Goal: Information Seeking & Learning: Learn about a topic

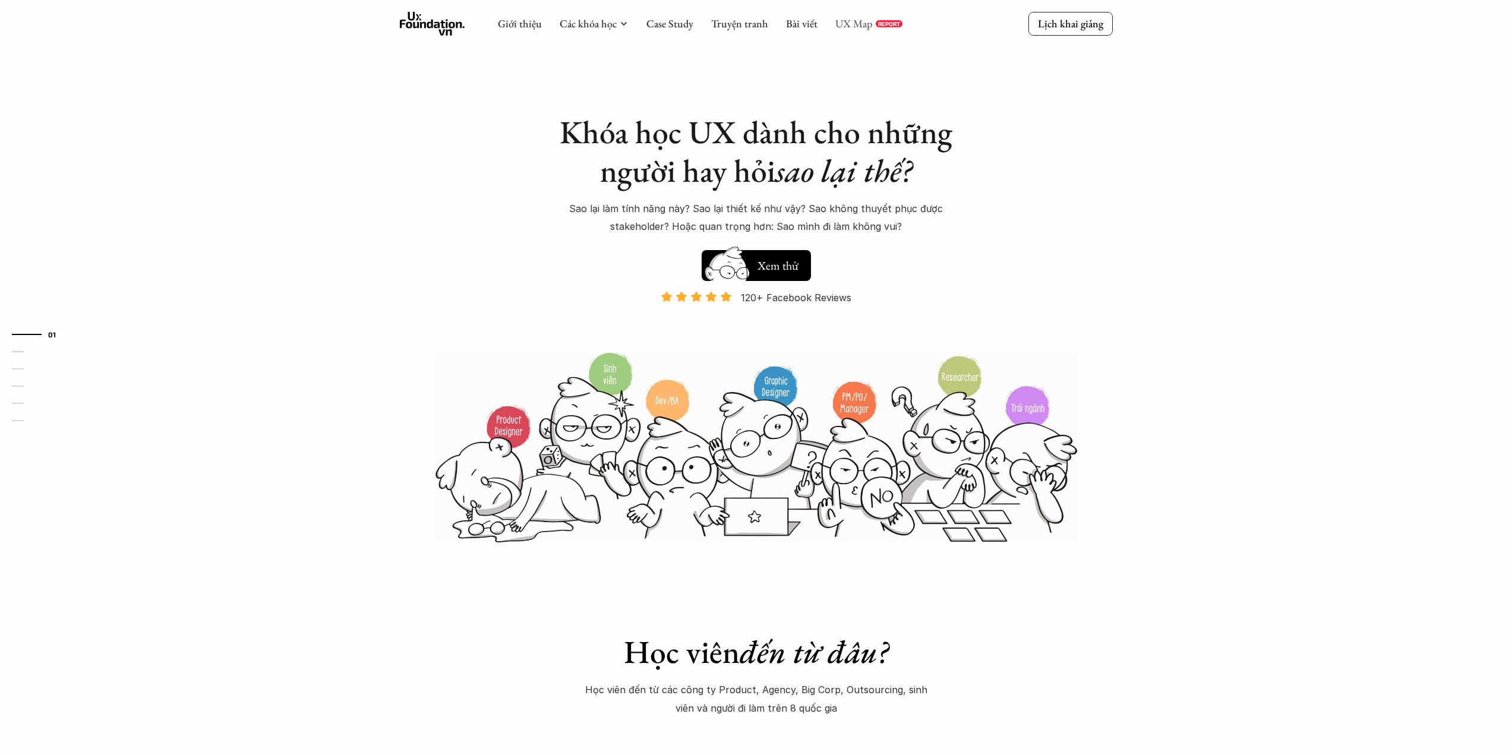
click at [857, 24] on link "UX Map" at bounding box center [853, 24] width 37 height 14
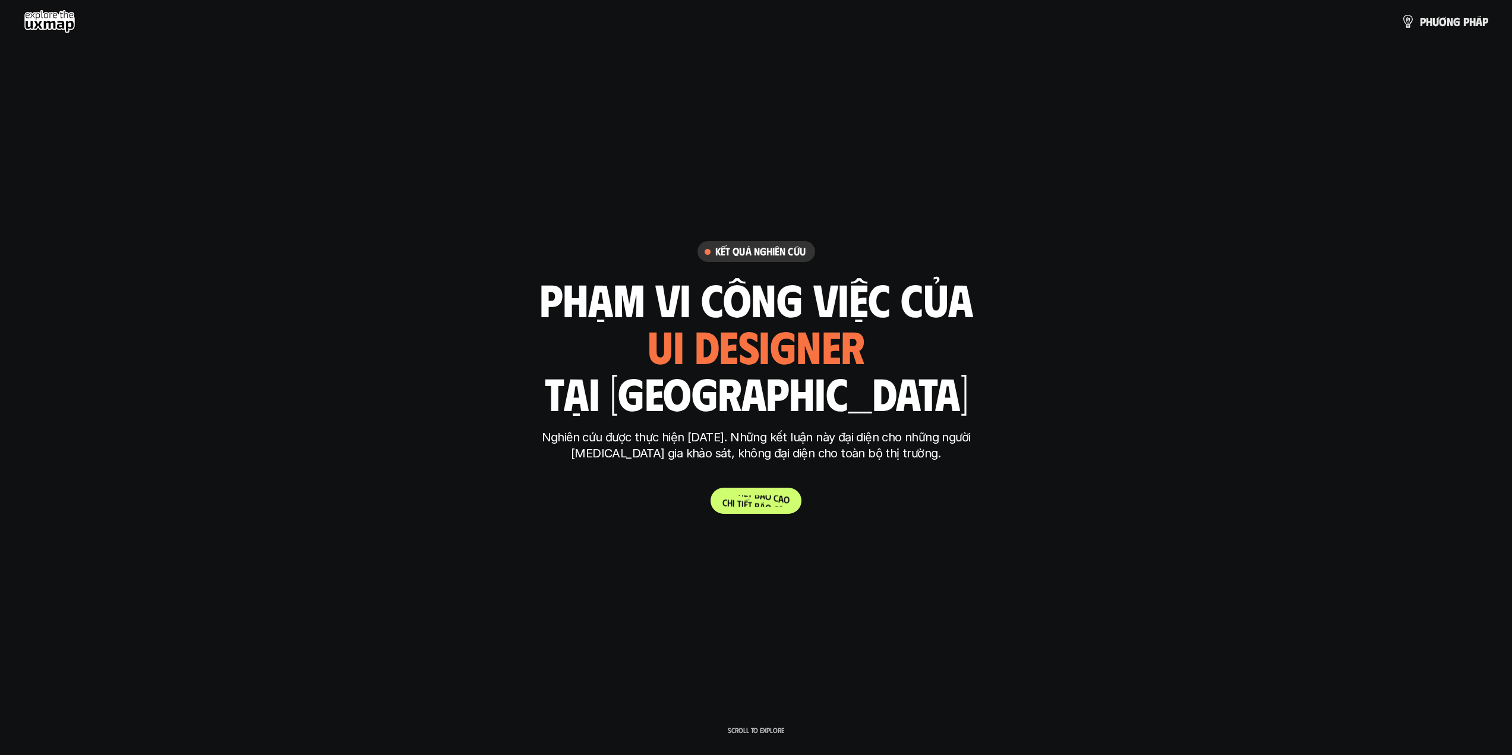
click at [743, 499] on p "C h i t i ế t b á o c á o" at bounding box center [756, 501] width 67 height 11
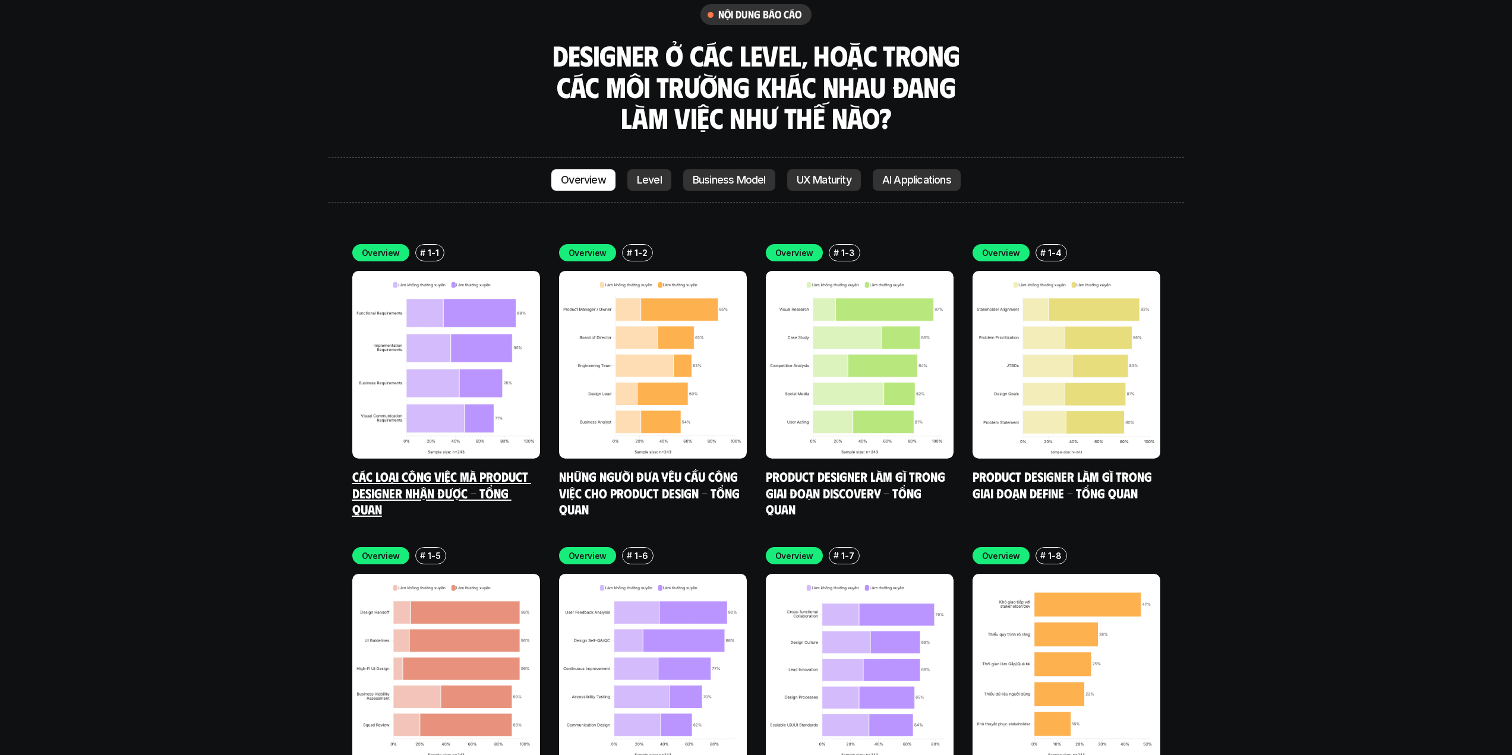
scroll to position [3575, 0]
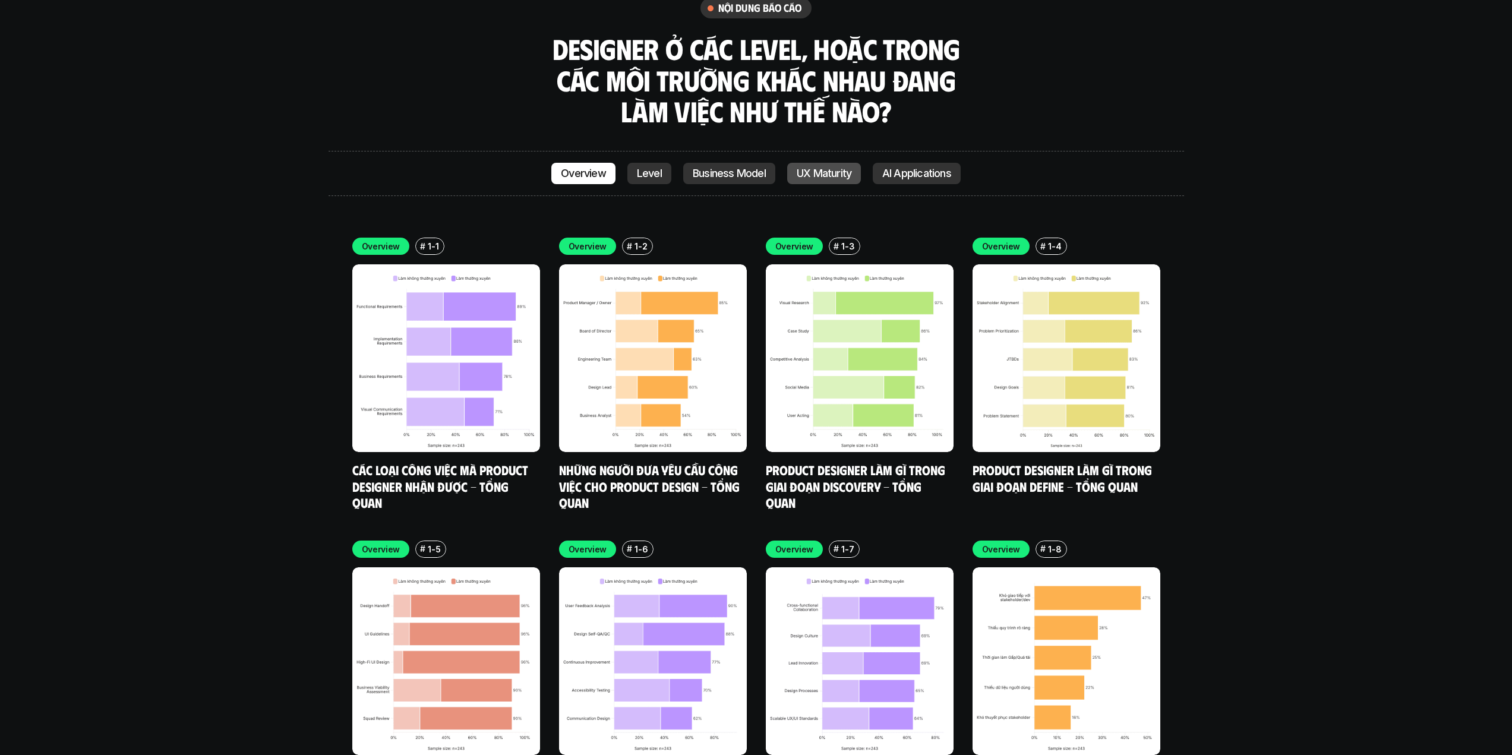
click at [823, 163] on link "UX Maturity" at bounding box center [824, 173] width 74 height 21
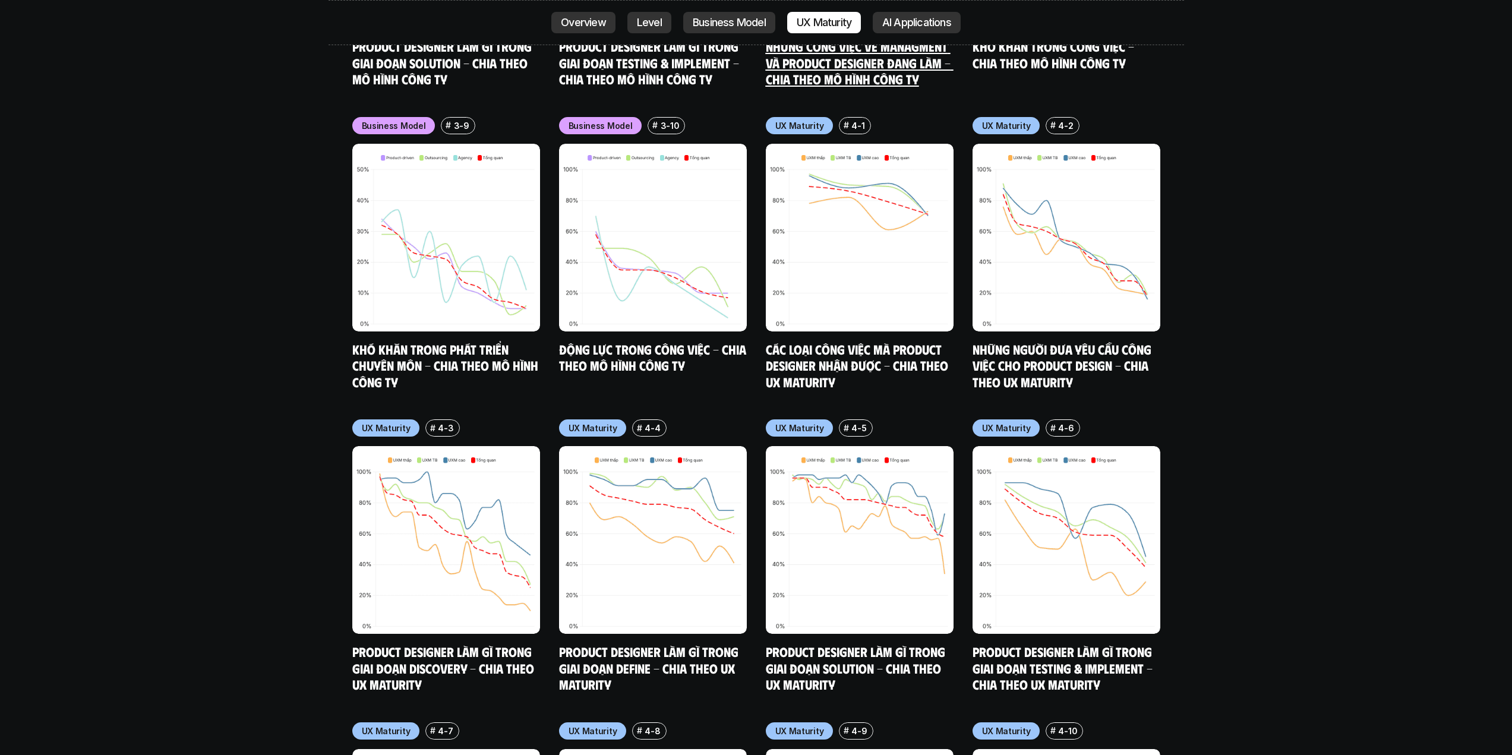
scroll to position [5821, 0]
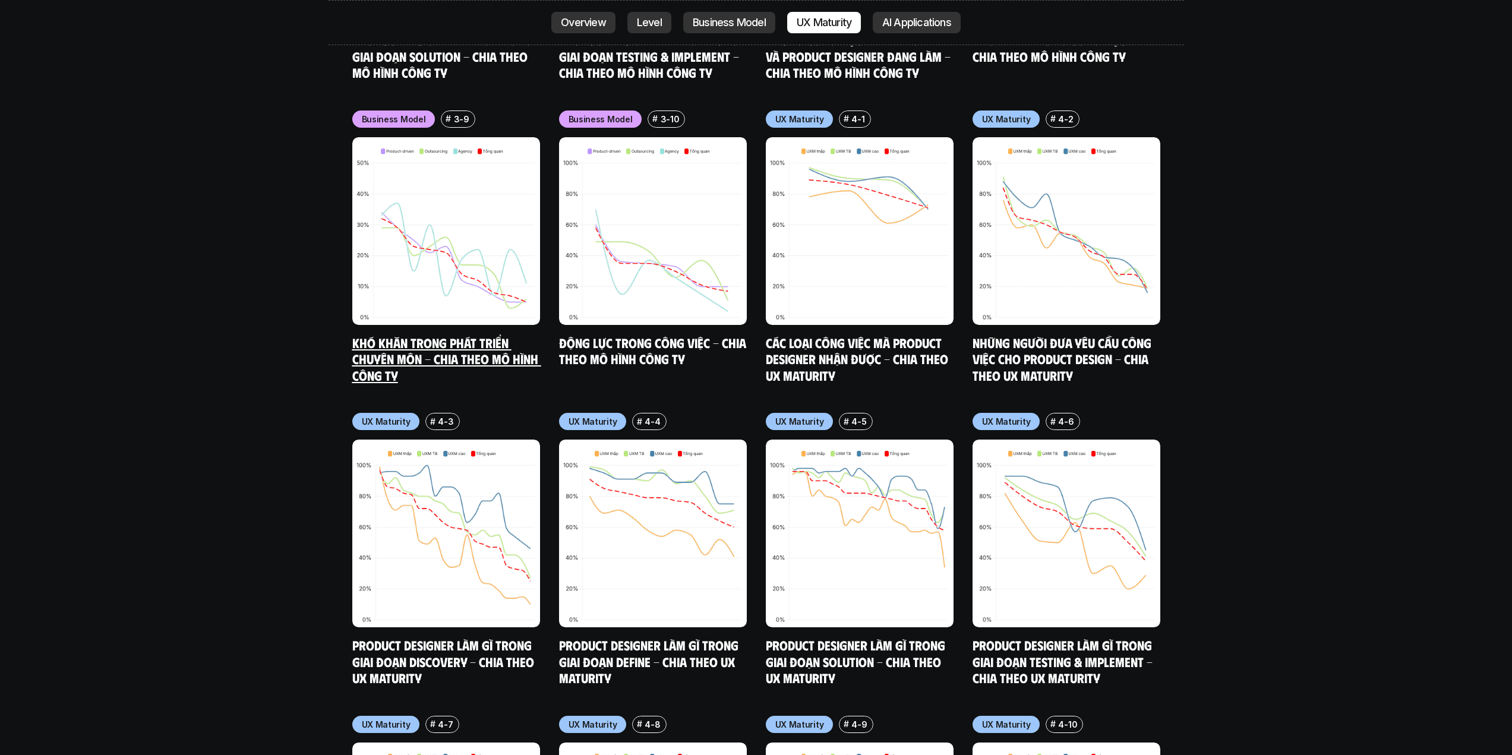
click at [389, 231] on img at bounding box center [446, 231] width 188 height 188
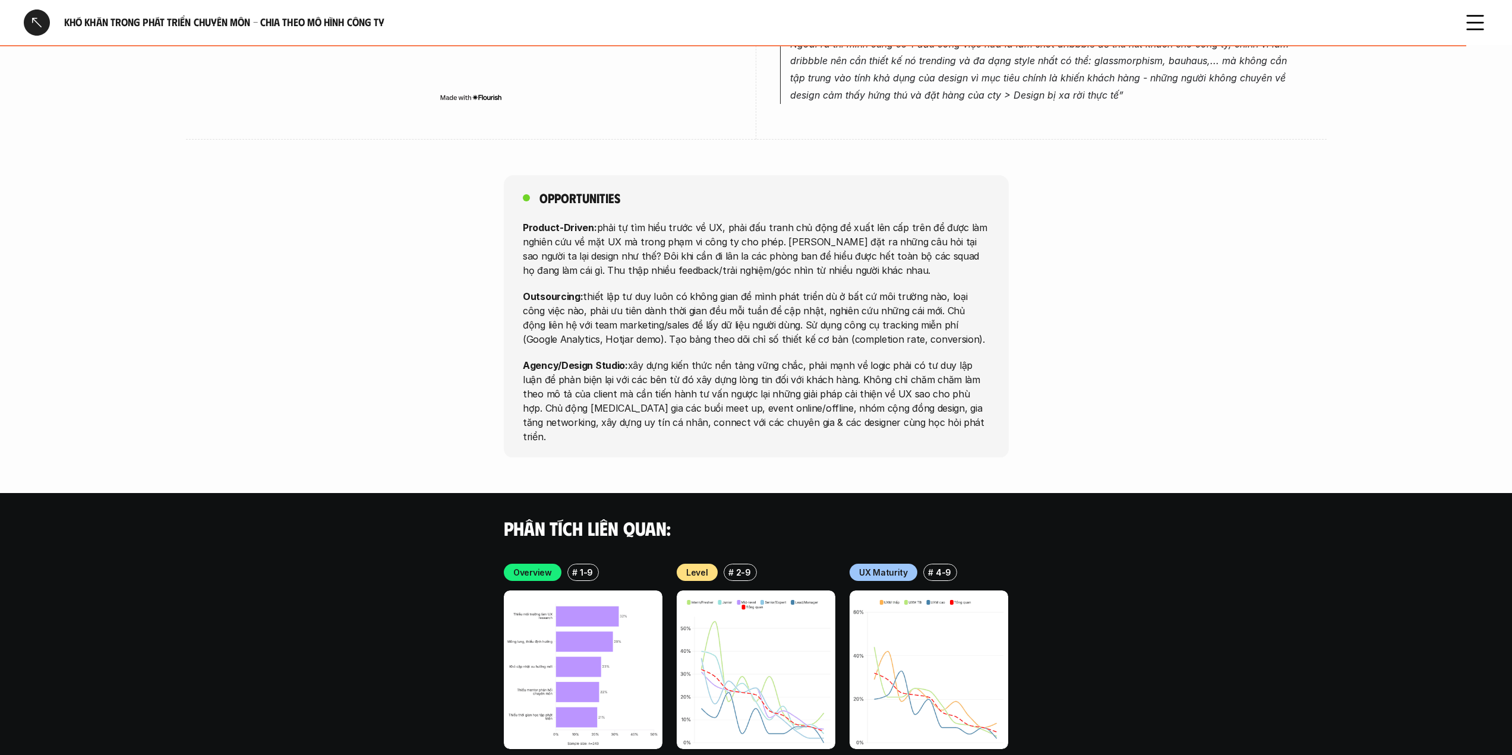
scroll to position [2402, 0]
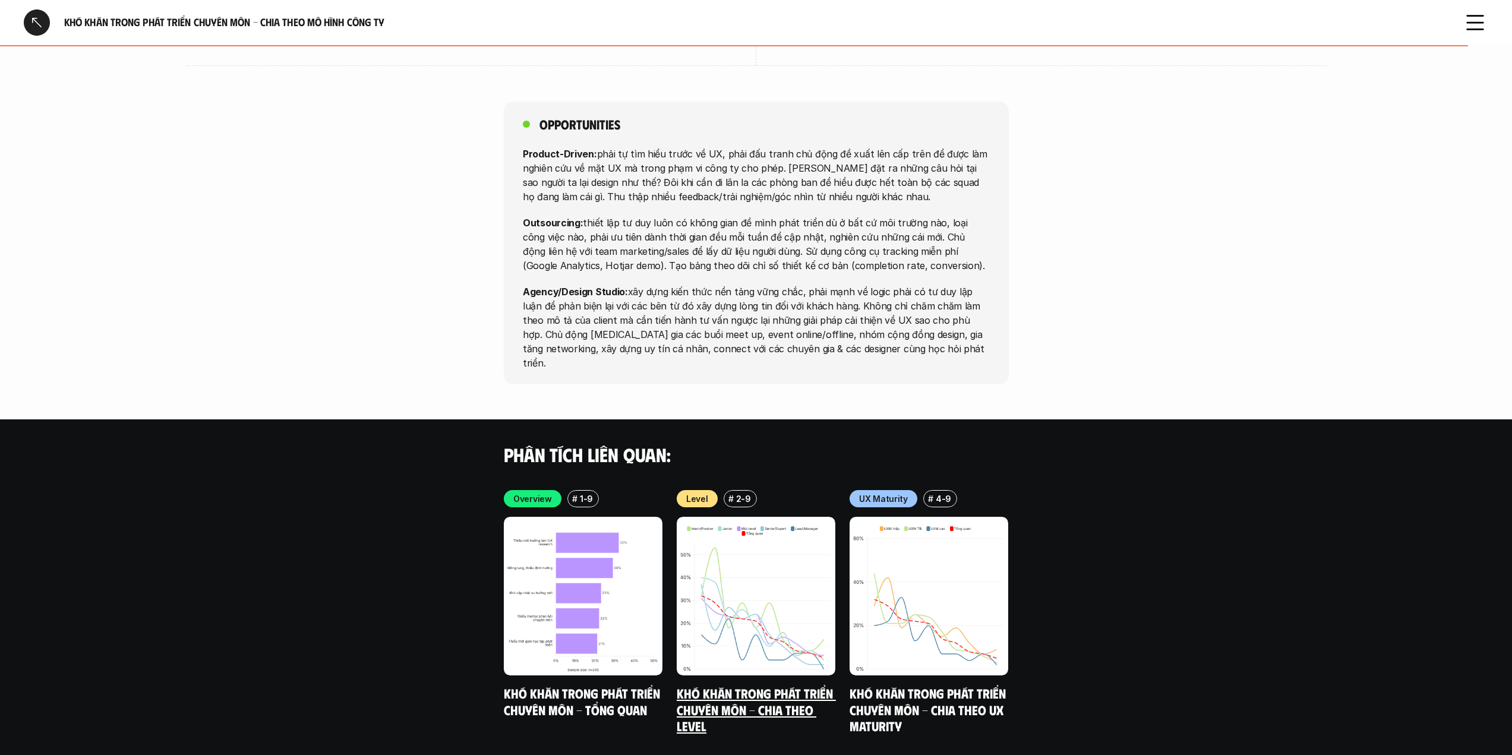
click at [726, 547] on img at bounding box center [756, 596] width 159 height 159
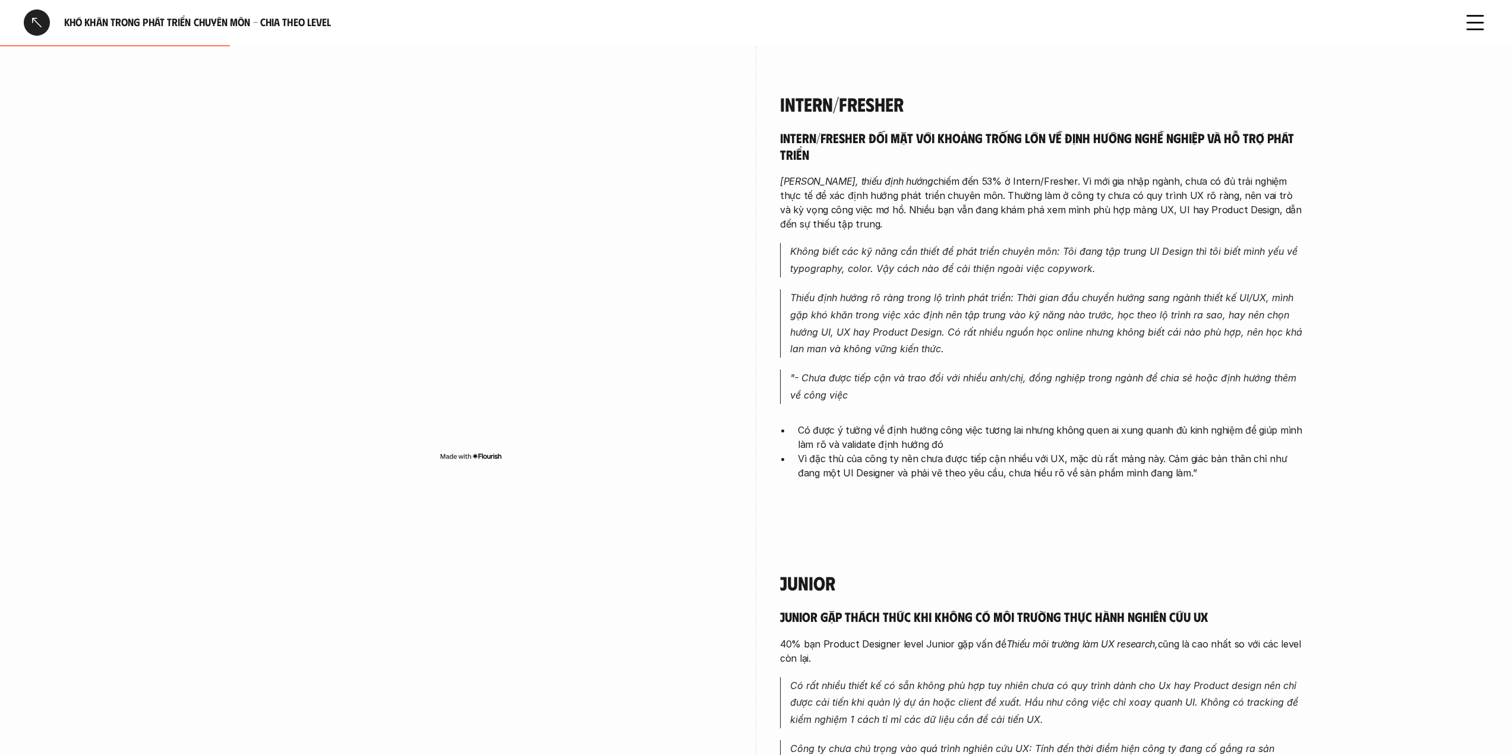
scroll to position [594, 0]
